Goal: Communication & Community: Answer question/provide support

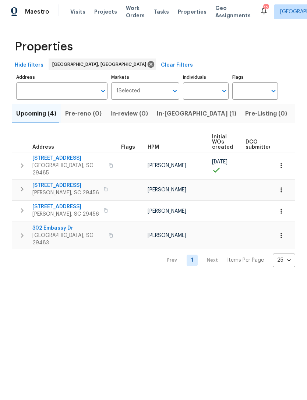
click at [75, 11] on span "Visits" at bounding box center [77, 11] width 15 height 7
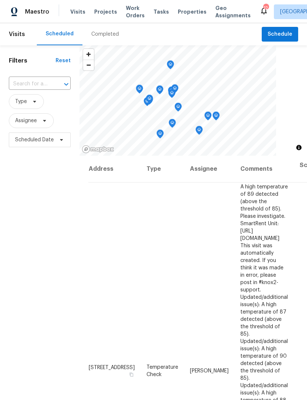
click at [182, 11] on span "Properties" at bounding box center [192, 11] width 29 height 7
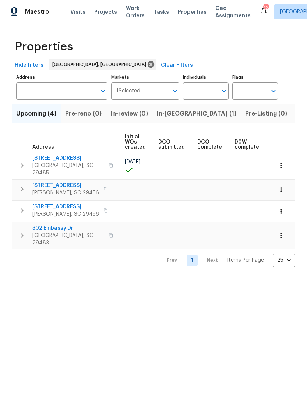
scroll to position [0, 50]
click at [261, 12] on icon at bounding box center [264, 10] width 6 height 7
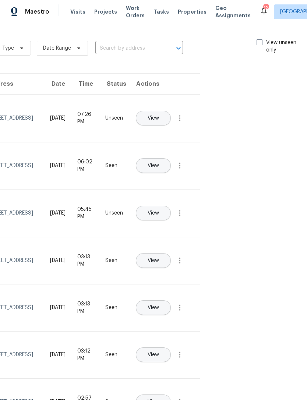
scroll to position [0, 83]
click at [261, 40] on span at bounding box center [260, 42] width 6 height 6
click at [261, 40] on input "View unseen only" at bounding box center [259, 41] width 5 height 5
checkbox input "true"
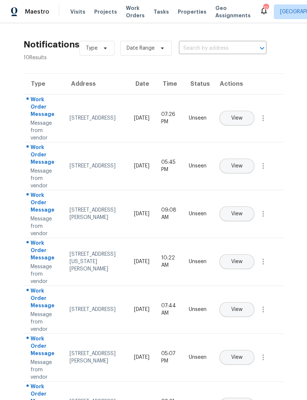
scroll to position [0, 0]
click at [254, 206] on button "View" at bounding box center [236, 213] width 35 height 15
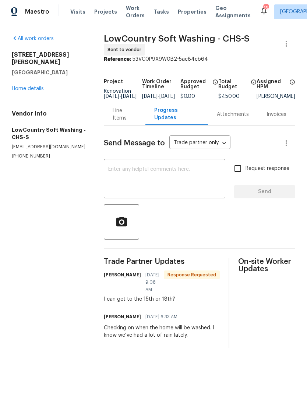
click at [170, 173] on textarea at bounding box center [164, 180] width 113 height 26
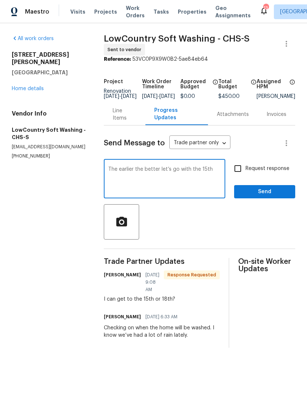
type textarea "The earlier the better let’s go with the 15th"
click at [240, 170] on input "Request response" at bounding box center [237, 168] width 15 height 15
checkbox input "true"
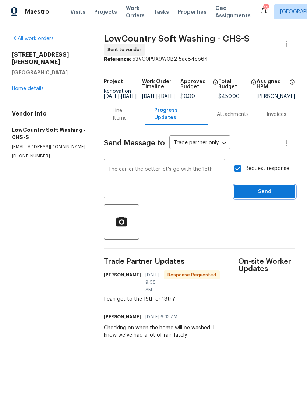
click at [265, 197] on span "Send" at bounding box center [264, 191] width 49 height 9
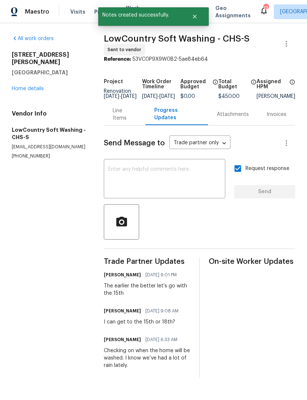
click at [259, 7] on icon at bounding box center [263, 10] width 9 height 9
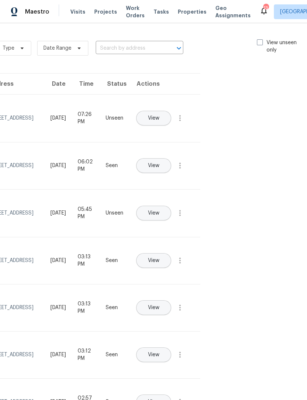
scroll to position [0, 83]
click at [257, 43] on span at bounding box center [260, 42] width 6 height 6
click at [257, 43] on input "View unseen only" at bounding box center [259, 41] width 5 height 5
checkbox input "true"
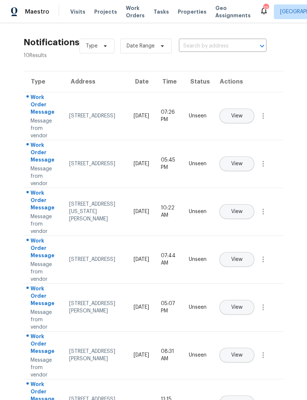
scroll to position [2, 0]
click at [243, 305] on span "View" at bounding box center [236, 308] width 11 height 6
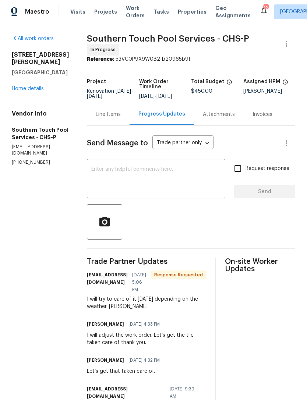
click at [134, 162] on div "x ​" at bounding box center [156, 180] width 138 height 38
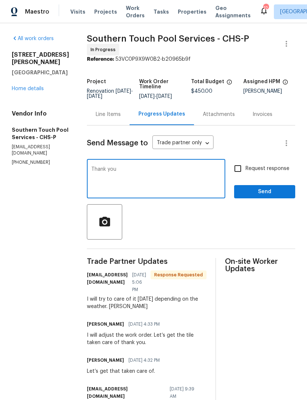
type textarea "Thank you"
click at [237, 167] on input "Request response" at bounding box center [237, 168] width 15 height 15
checkbox input "true"
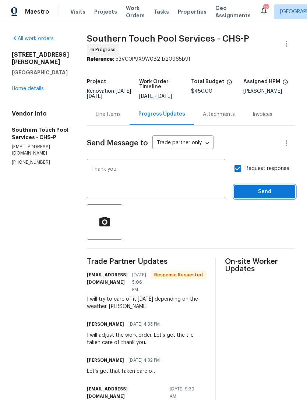
click at [260, 189] on span "Send" at bounding box center [264, 191] width 49 height 9
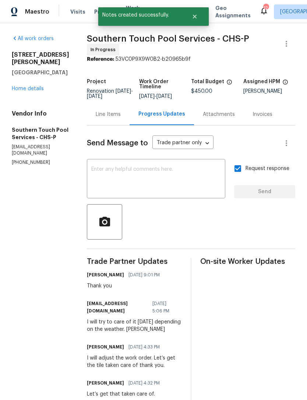
click at [263, 11] on div "12" at bounding box center [265, 7] width 5 height 7
click at [263, 7] on div "12" at bounding box center [265, 7] width 5 height 7
click at [259, 8] on icon at bounding box center [263, 10] width 9 height 9
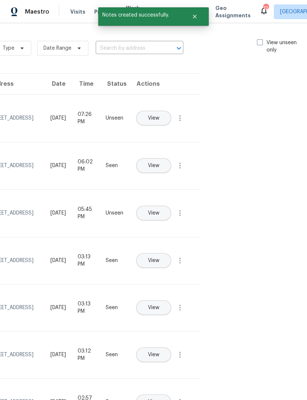
scroll to position [0, 83]
click at [258, 40] on span at bounding box center [260, 42] width 6 height 6
click at [258, 40] on input "View unseen only" at bounding box center [259, 41] width 5 height 5
checkbox input "true"
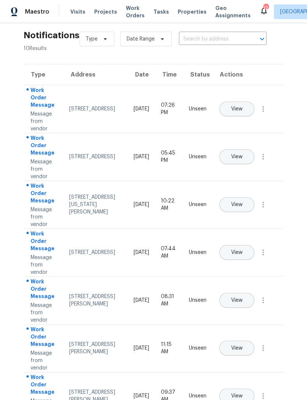
scroll to position [9, 0]
click at [243, 298] on span "View" at bounding box center [236, 301] width 11 height 6
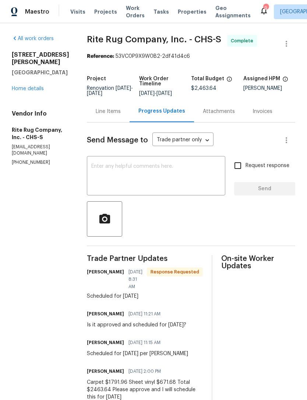
click at [152, 167] on div "x ​" at bounding box center [156, 177] width 138 height 38
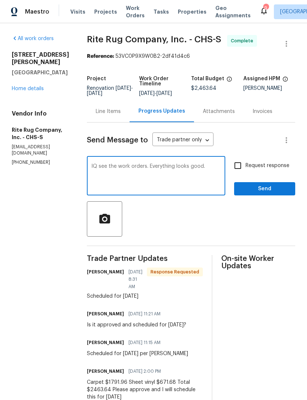
click at [117, 173] on textarea "IQ see the work orders. Everything looks good." at bounding box center [156, 177] width 130 height 26
type textarea "IQC the work orders. Everything looks good."
click at [267, 191] on span "Send" at bounding box center [264, 188] width 49 height 9
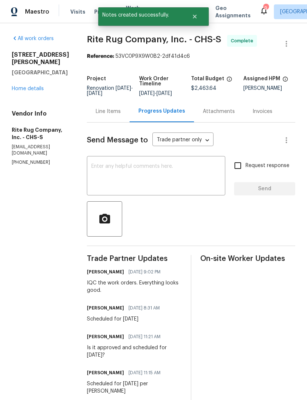
click at [259, 12] on icon at bounding box center [263, 10] width 9 height 9
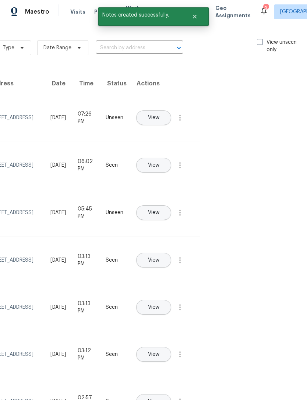
scroll to position [0, 83]
click at [259, 40] on span at bounding box center [260, 42] width 6 height 6
click at [259, 40] on input "View unseen only" at bounding box center [259, 41] width 5 height 5
checkbox input "true"
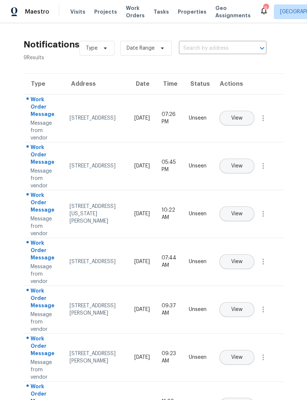
scroll to position [0, 0]
click at [243, 307] on span "View" at bounding box center [236, 310] width 11 height 6
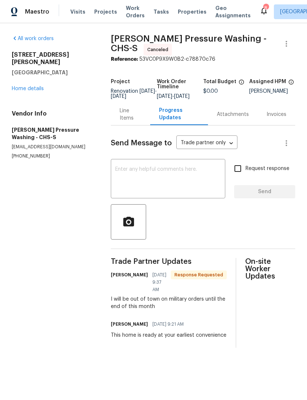
click at [157, 174] on textarea at bounding box center [168, 180] width 106 height 26
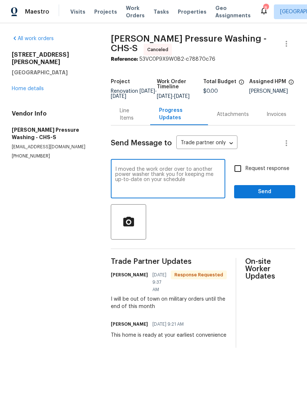
type textarea "I moved the work order over to another power washer thank you for keeping me up…"
click at [264, 193] on span "Send" at bounding box center [264, 191] width 49 height 9
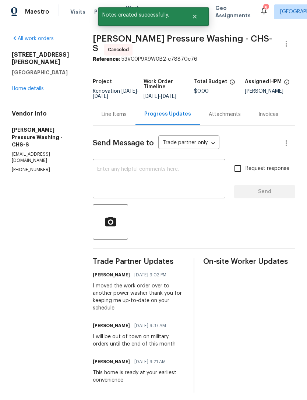
click at [263, 8] on div "8" at bounding box center [265, 7] width 5 height 7
click at [261, 13] on icon at bounding box center [264, 10] width 6 height 7
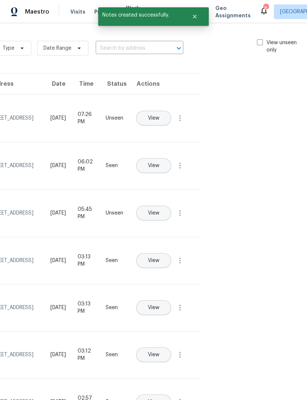
scroll to position [0, 83]
click at [257, 40] on span at bounding box center [260, 42] width 6 height 6
click at [257, 40] on input "View unseen only" at bounding box center [259, 41] width 5 height 5
checkbox input "true"
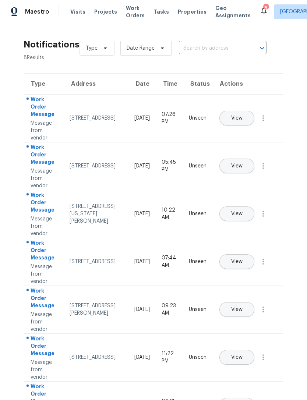
scroll to position [0, 0]
click at [243, 307] on span "View" at bounding box center [236, 310] width 11 height 6
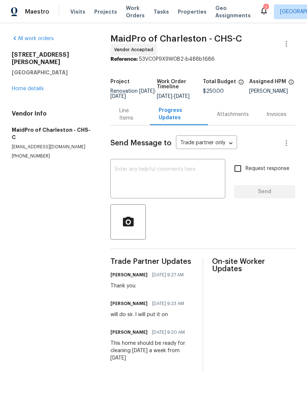
click at [166, 174] on textarea at bounding box center [168, 180] width 106 height 26
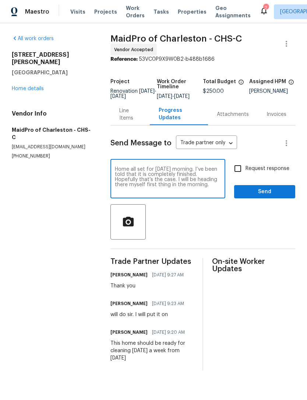
type textarea "Home all set for [DATE] morning. I’ve been told that it is completely finished.…"
click at [238, 172] on input "Request response" at bounding box center [237, 168] width 15 height 15
checkbox input "true"
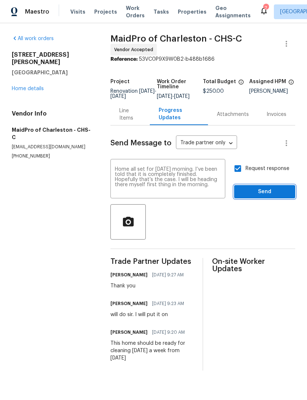
click at [259, 197] on span "Send" at bounding box center [264, 191] width 49 height 9
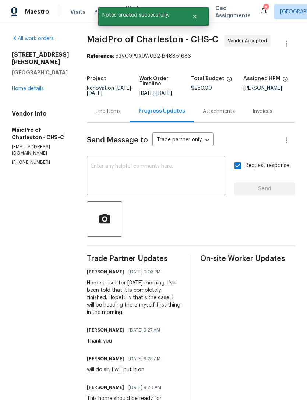
click at [259, 13] on icon at bounding box center [263, 10] width 9 height 9
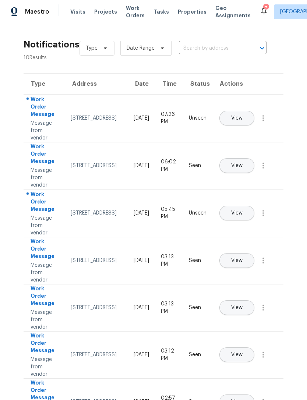
click at [182, 11] on span "Properties" at bounding box center [192, 11] width 29 height 7
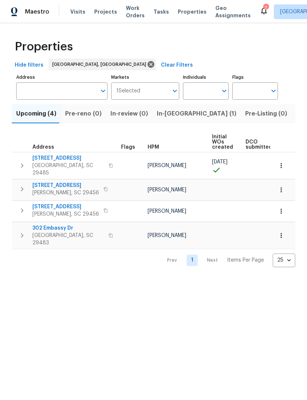
click at [283, 163] on icon "button" at bounding box center [281, 165] width 7 height 7
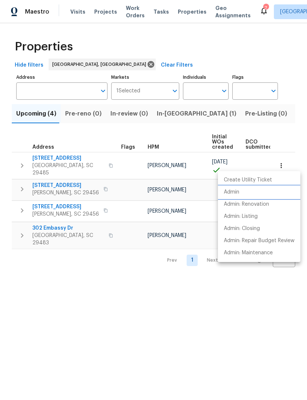
click at [239, 193] on p "Admin" at bounding box center [231, 192] width 15 height 8
